Goal: Navigation & Orientation: Find specific page/section

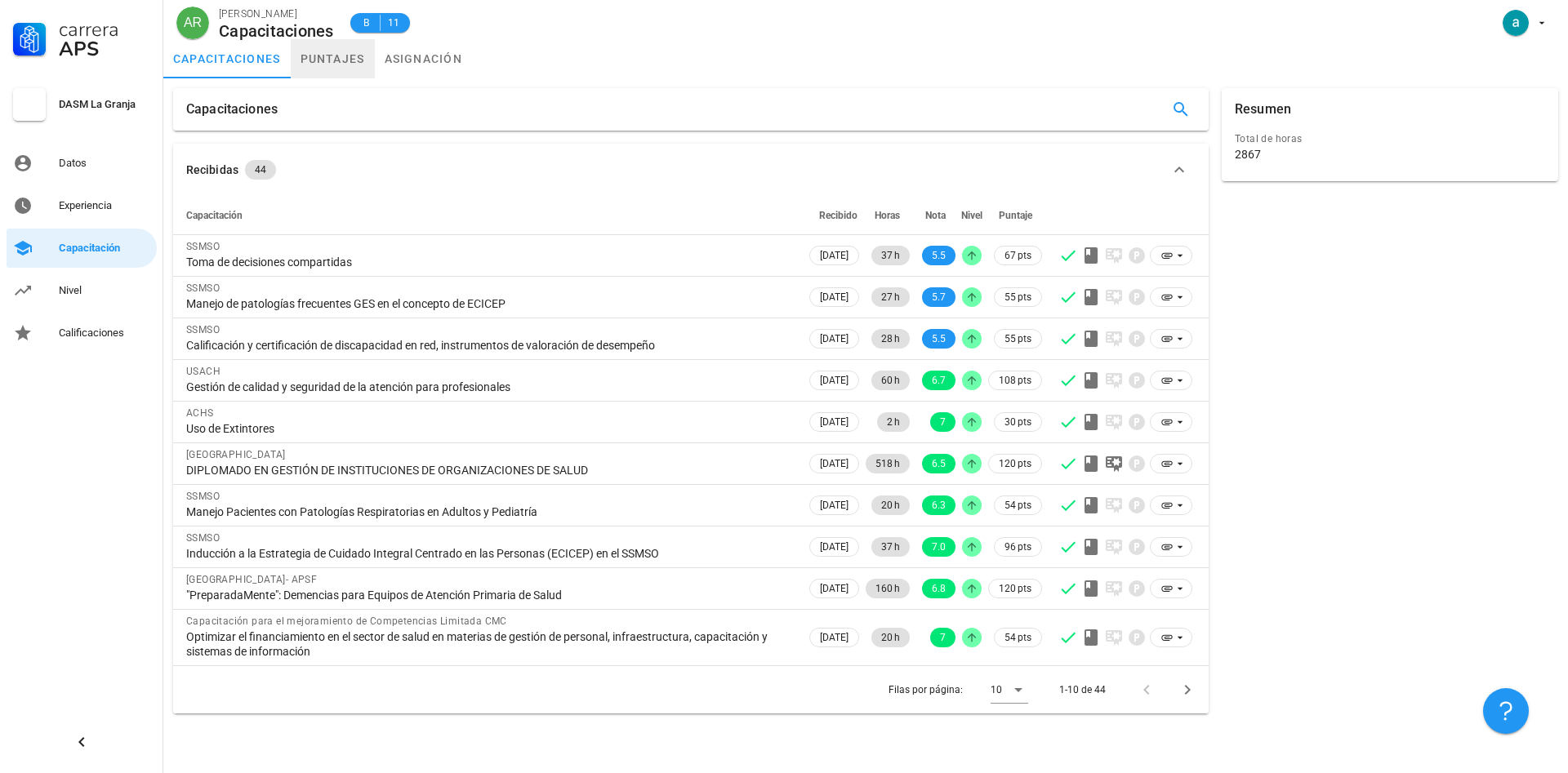
click at [320, 49] on link "puntajes" at bounding box center [333, 59] width 84 height 39
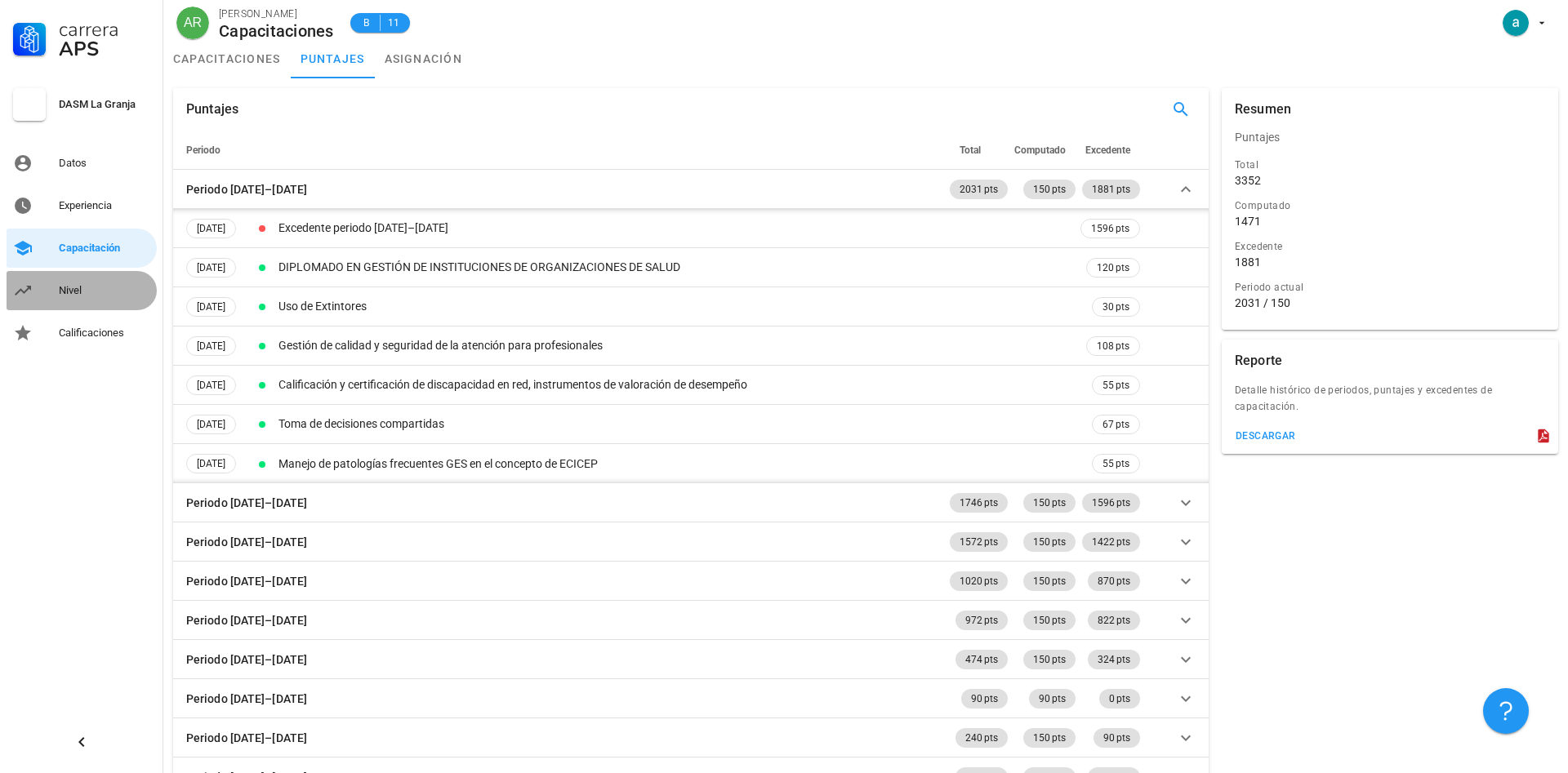
click at [88, 285] on div "Nivel" at bounding box center [104, 290] width 92 height 13
